Goal: Navigation & Orientation: Find specific page/section

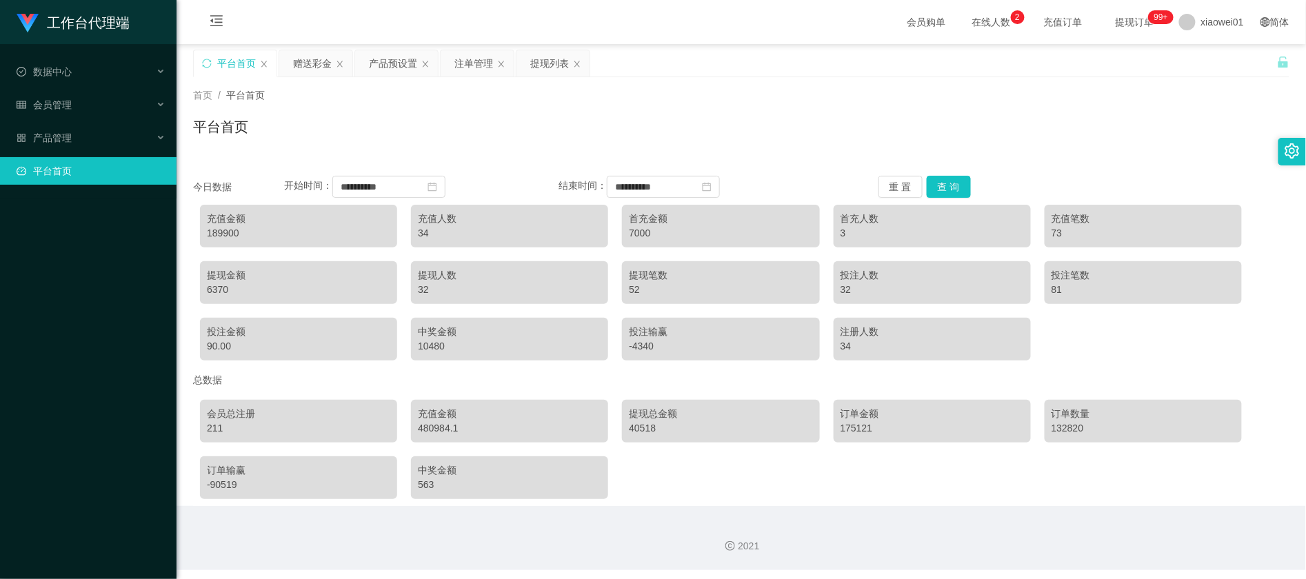
click at [215, 65] on div "平台首页" at bounding box center [235, 63] width 83 height 26
